Goal: Navigation & Orientation: Find specific page/section

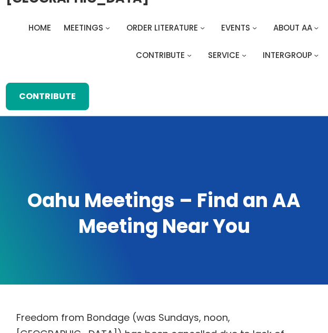
scroll to position [31, 0]
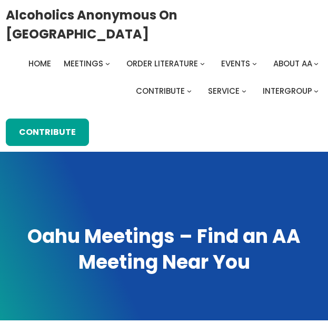
scroll to position [451, 0]
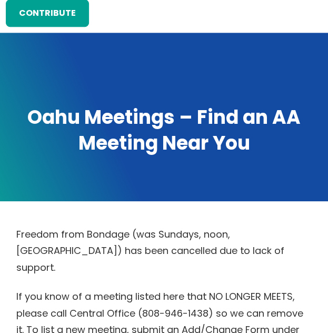
scroll to position [116, 0]
